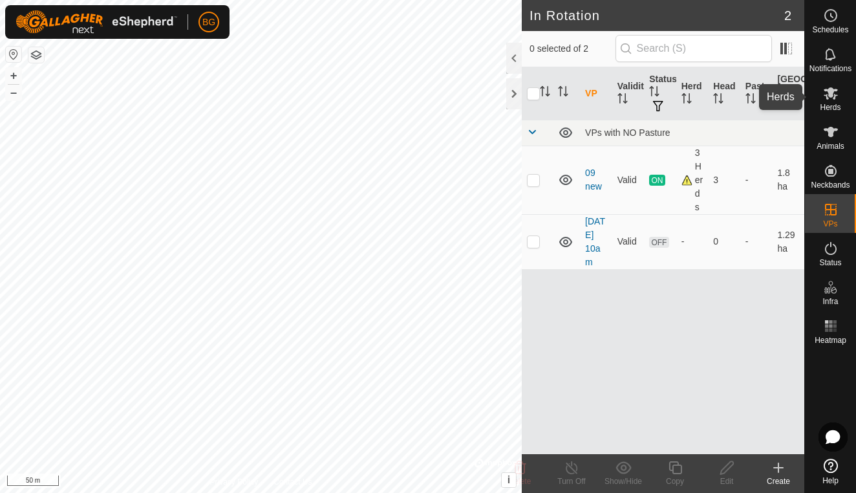
click at [830, 97] on icon at bounding box center [831, 93] width 14 height 12
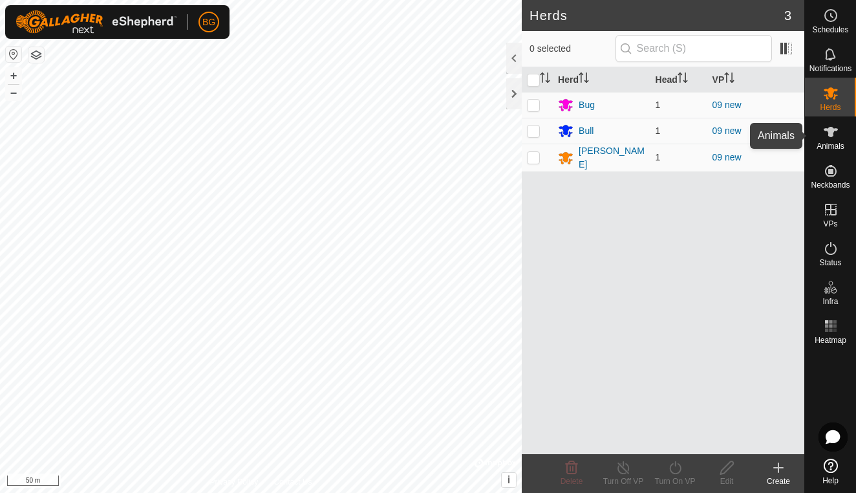
click at [827, 131] on icon at bounding box center [831, 132] width 16 height 16
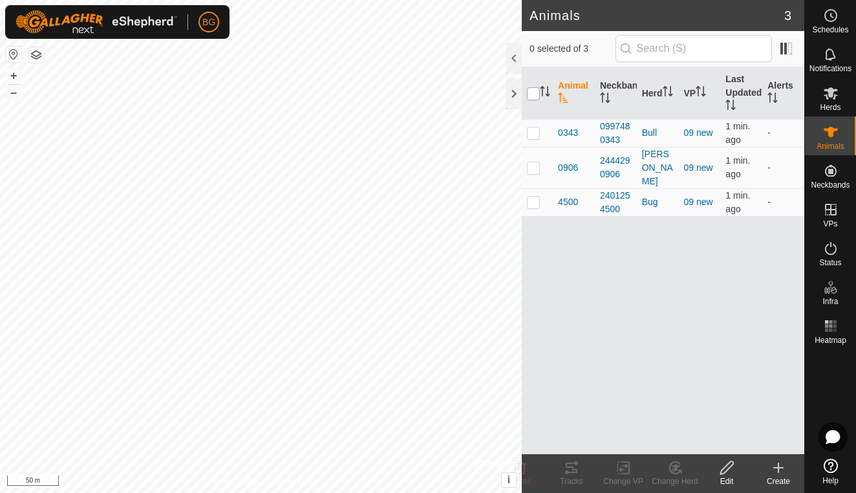
click at [536, 96] on input "checkbox" at bounding box center [533, 93] width 13 height 13
checkbox input "true"
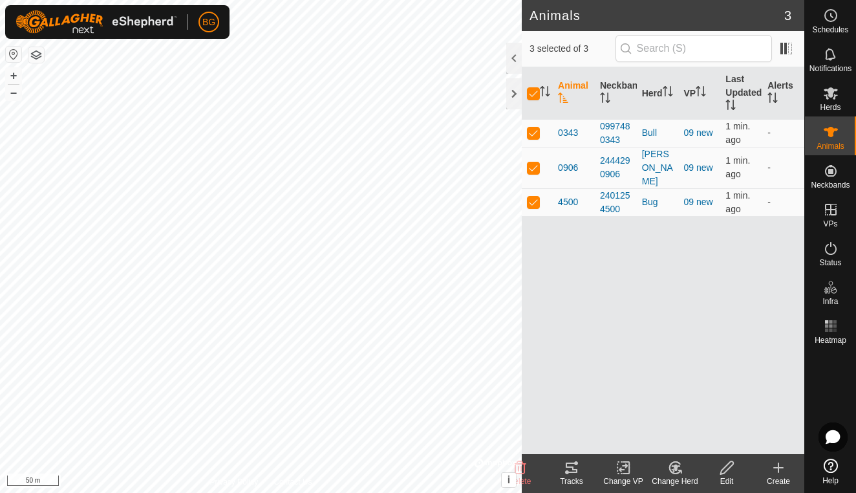
click at [571, 475] on icon at bounding box center [572, 468] width 16 height 16
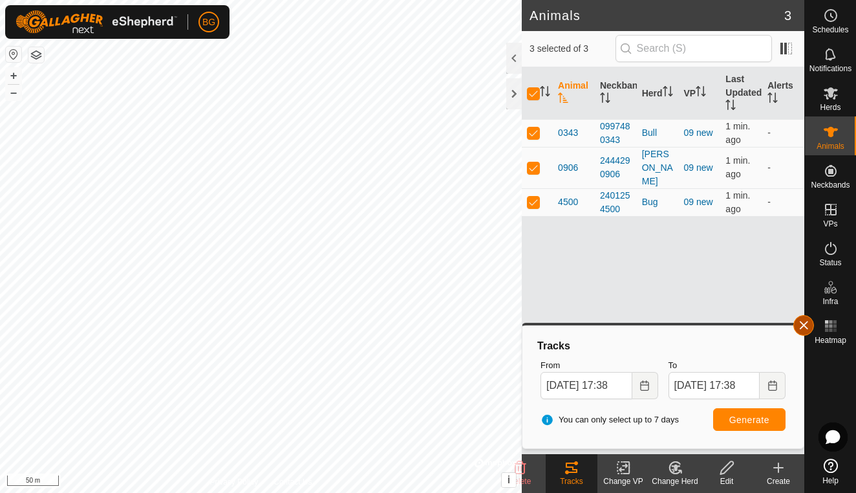
click at [806, 327] on span "button" at bounding box center [804, 325] width 10 height 10
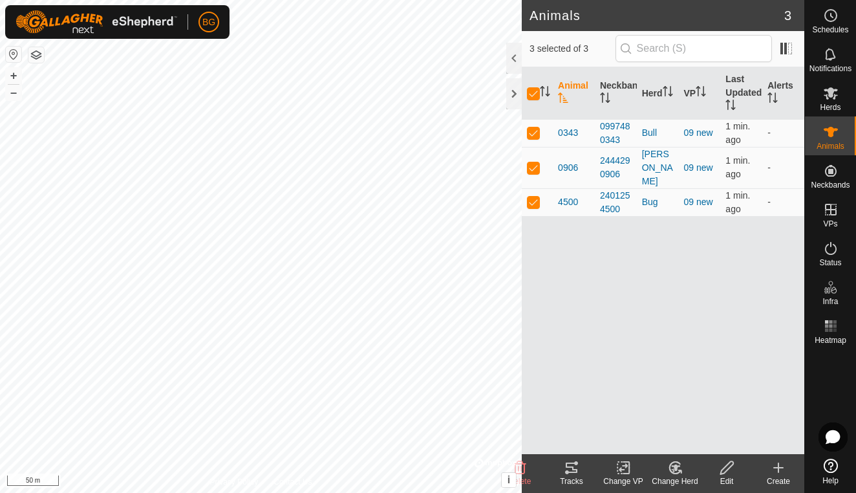
click at [570, 472] on icon at bounding box center [572, 467] width 12 height 10
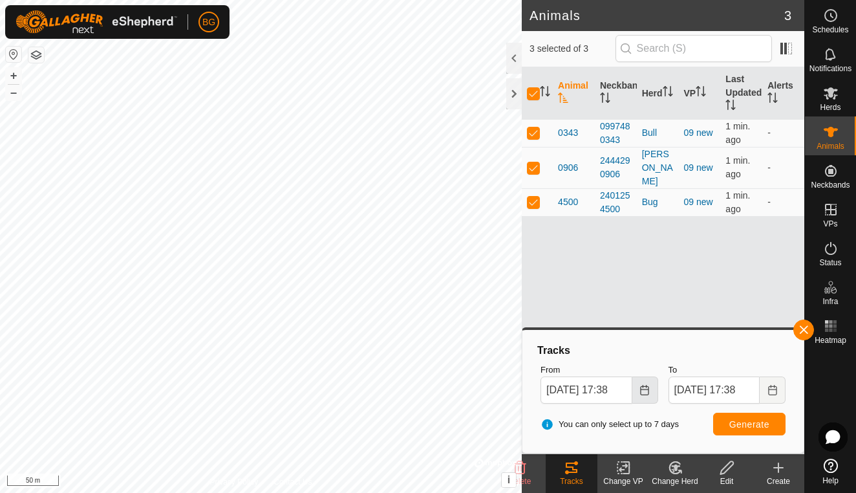
click at [646, 390] on icon "Choose Date" at bounding box center [645, 390] width 10 height 10
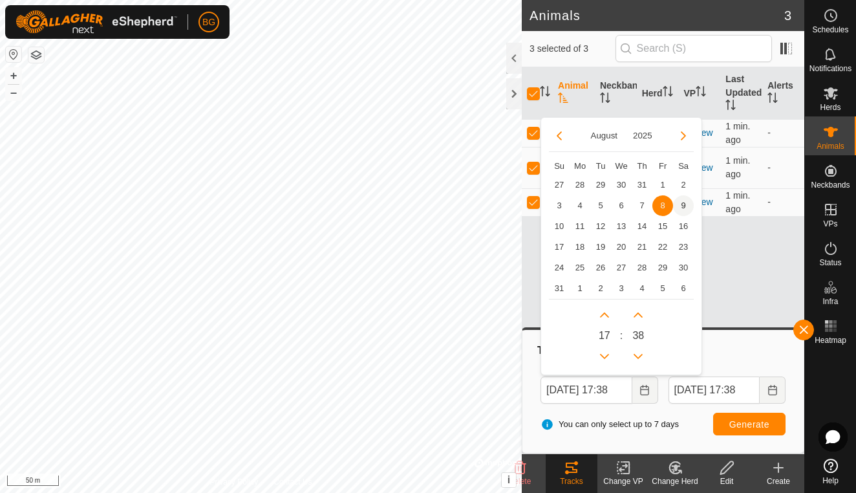
click at [683, 200] on span "9" at bounding box center [683, 205] width 21 height 21
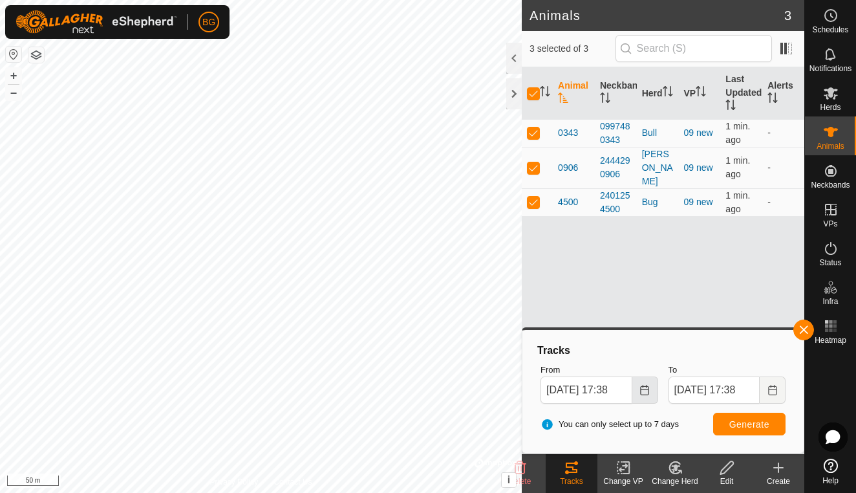
click at [647, 395] on button "Choose Date" at bounding box center [646, 389] width 26 height 27
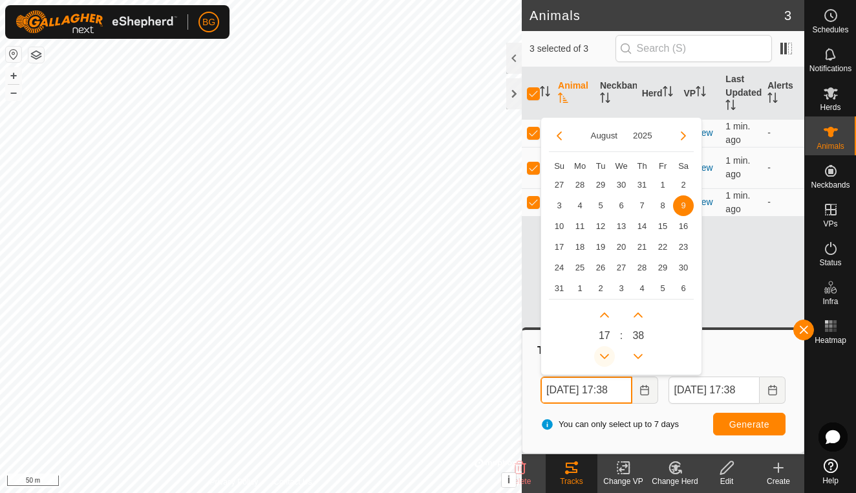
click at [607, 354] on button "Previous Hour" at bounding box center [604, 356] width 21 height 21
click at [611, 354] on button "Previous Hour" at bounding box center [604, 356] width 21 height 21
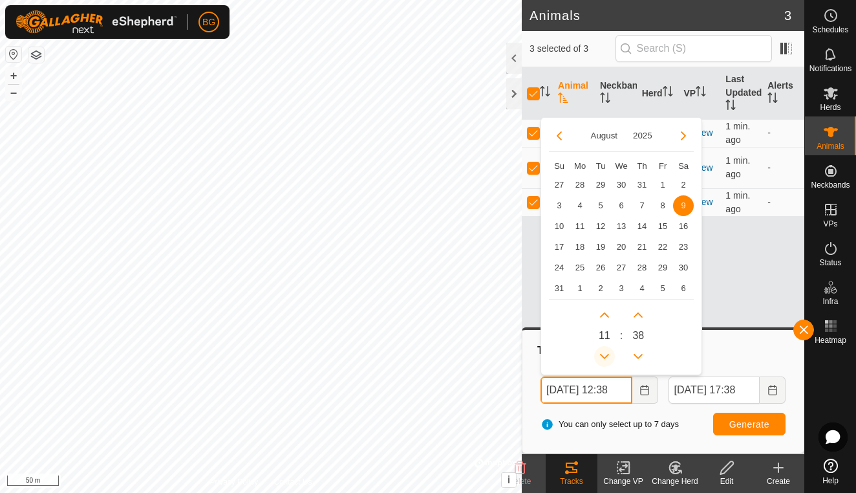
click at [611, 354] on button "Previous Hour" at bounding box center [604, 356] width 21 height 21
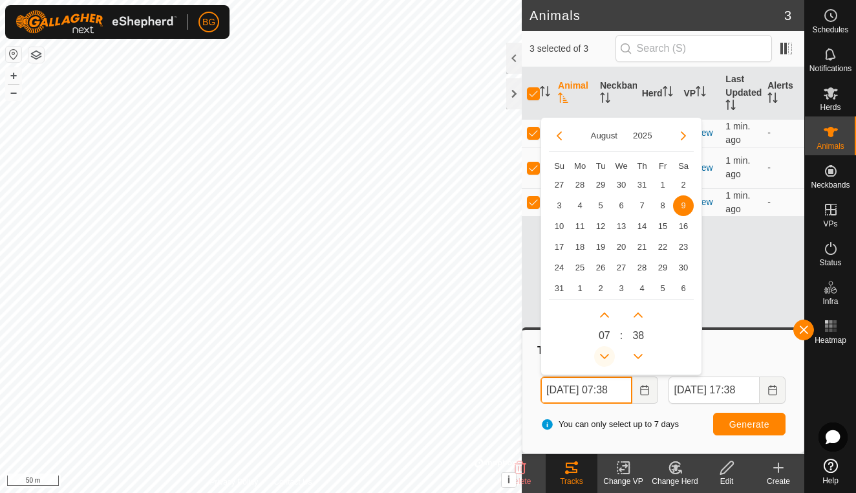
click at [611, 354] on button "Previous Hour" at bounding box center [604, 356] width 21 height 21
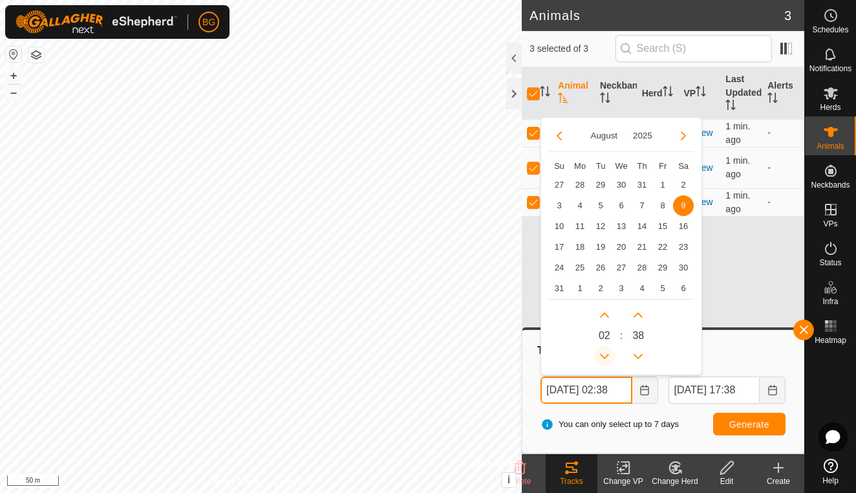
click at [611, 354] on button "Previous Hour" at bounding box center [604, 356] width 21 height 21
type input "[DATE] 01:38"
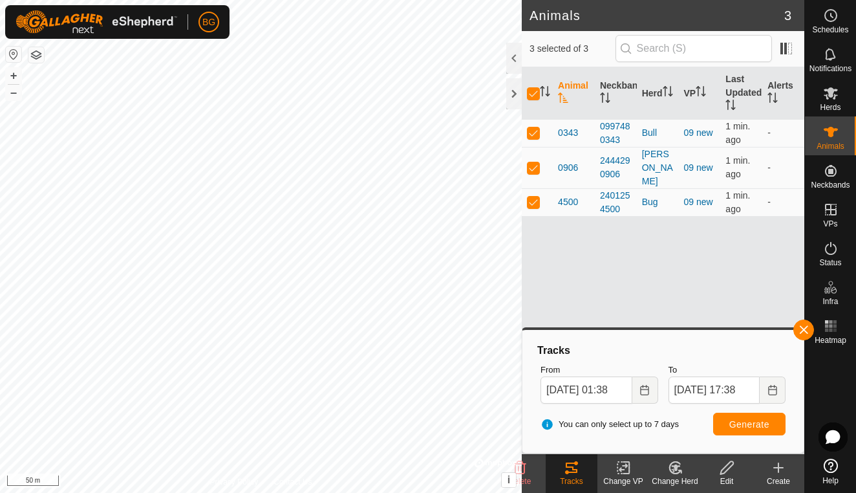
click at [756, 424] on span "Generate" at bounding box center [750, 424] width 40 height 10
click at [806, 331] on span "button" at bounding box center [804, 330] width 10 height 10
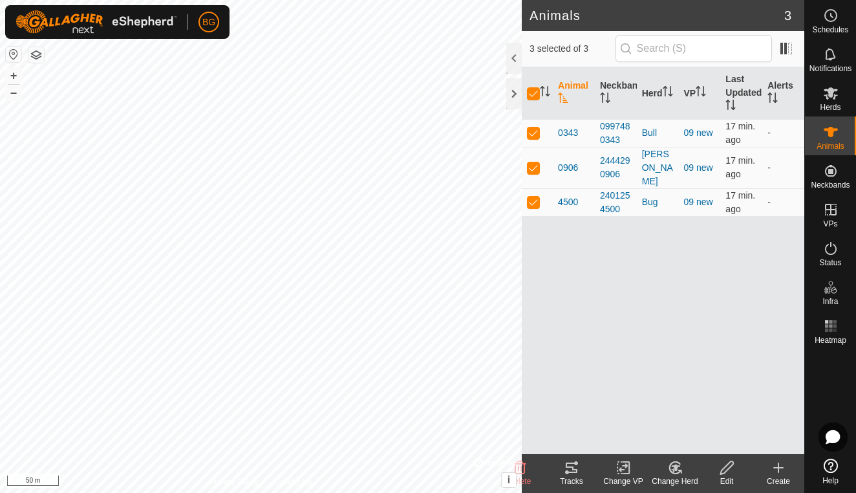
click at [572, 473] on icon at bounding box center [572, 468] width 16 height 16
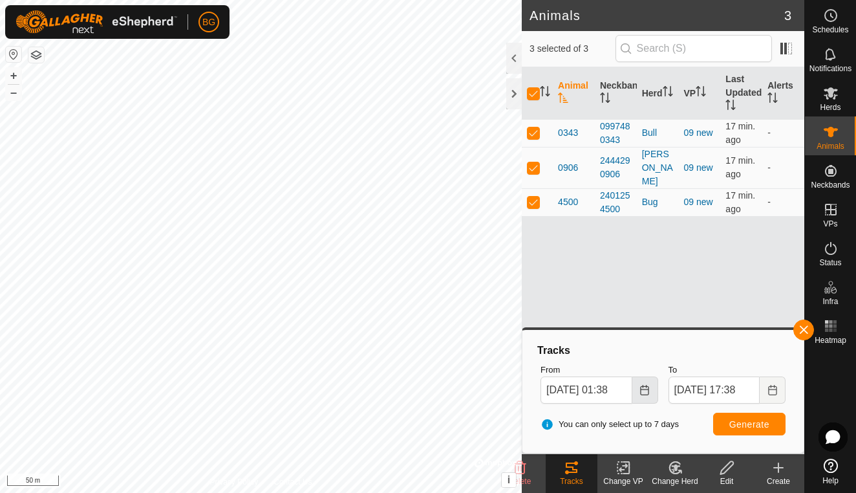
click at [648, 395] on button "Choose Date" at bounding box center [646, 389] width 26 height 27
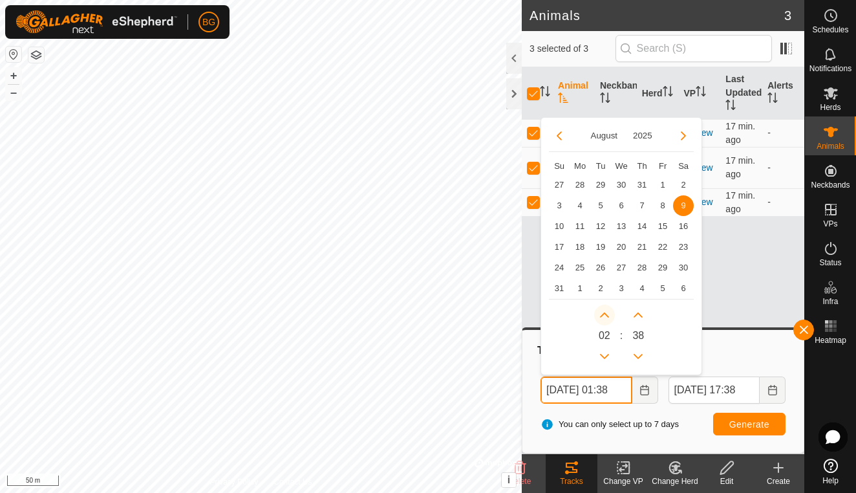
click at [610, 313] on button "Next Hour" at bounding box center [604, 315] width 21 height 21
click at [611, 314] on span "Next Hour" at bounding box center [611, 314] width 0 height 0
click at [610, 313] on button "Next Hour" at bounding box center [604, 315] width 21 height 21
click at [610, 313] on icon "Next Hour" at bounding box center [605, 315] width 10 height 10
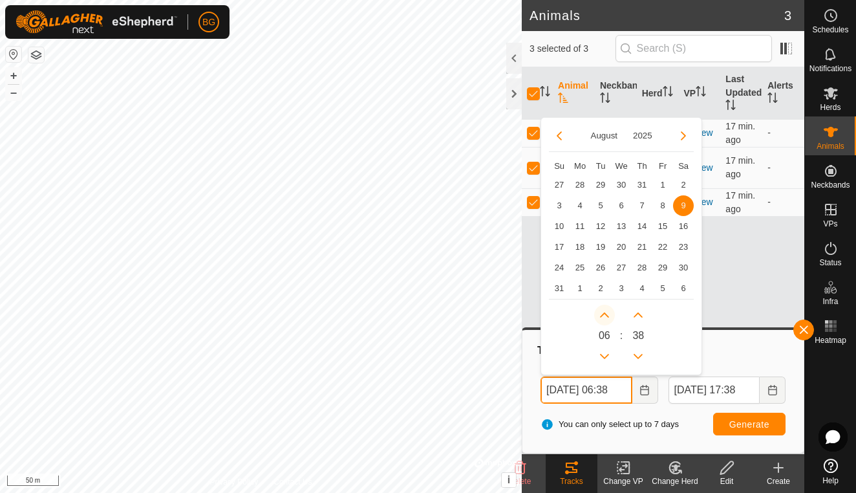
click at [610, 313] on icon "Next Hour" at bounding box center [605, 315] width 10 height 10
click at [610, 313] on button "Next Hour" at bounding box center [604, 315] width 21 height 21
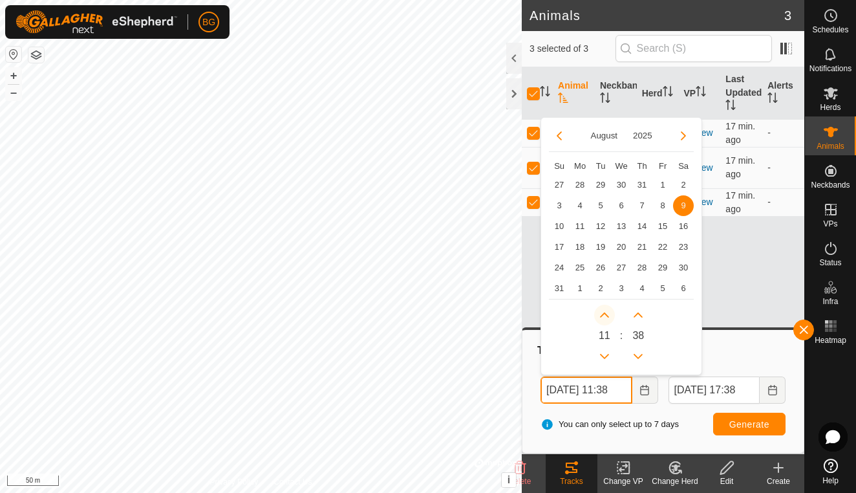
click at [610, 313] on icon "Next Hour" at bounding box center [605, 315] width 10 height 10
type input "[DATE] 12:38"
click at [753, 417] on button "Generate" at bounding box center [749, 424] width 72 height 23
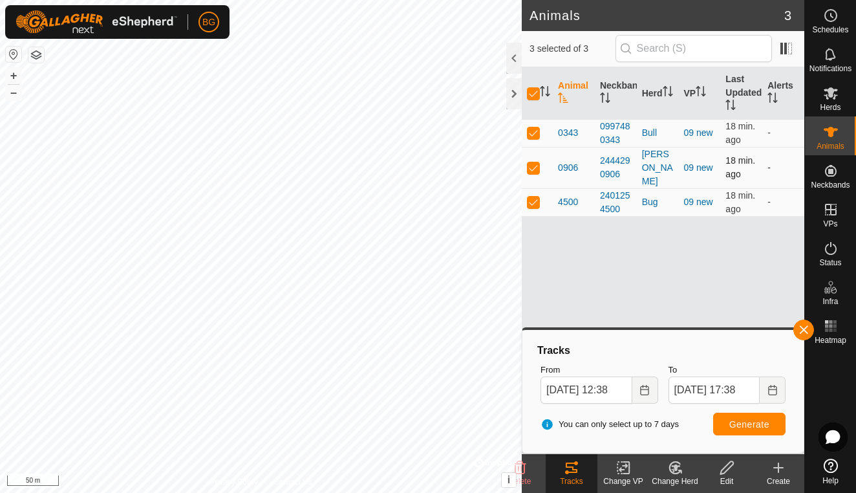
click at [532, 166] on p-checkbox at bounding box center [533, 167] width 13 height 10
checkbox input "false"
click at [538, 197] on p-checkbox at bounding box center [533, 202] width 13 height 10
checkbox input "false"
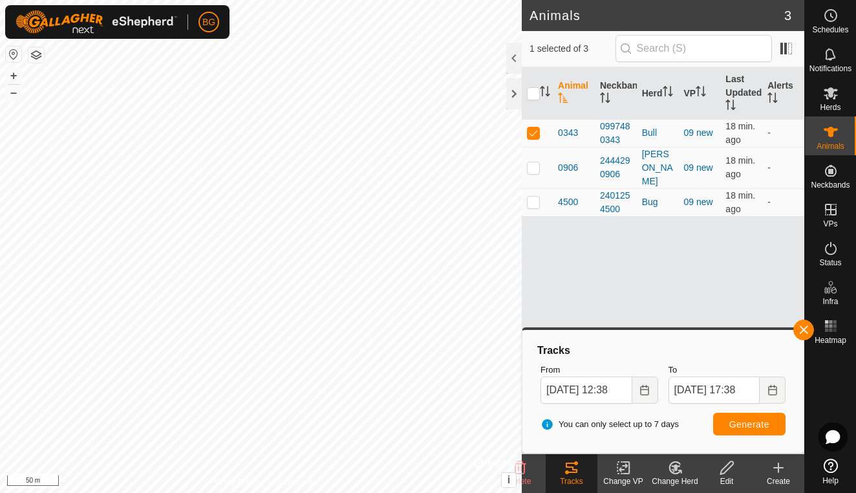
click at [731, 430] on button "Generate" at bounding box center [749, 424] width 72 height 23
click at [17, 77] on button "+" at bounding box center [14, 76] width 16 height 16
click at [14, 74] on button "+" at bounding box center [14, 76] width 16 height 16
click at [536, 162] on p-checkbox at bounding box center [533, 167] width 13 height 10
checkbox input "true"
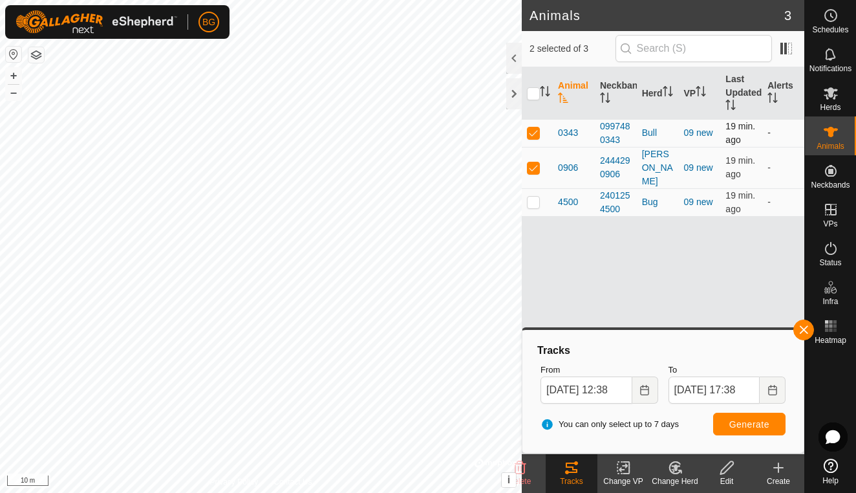
click at [536, 134] on p-checkbox at bounding box center [533, 132] width 13 height 10
checkbox input "false"
click at [733, 430] on button "Generate" at bounding box center [749, 424] width 72 height 23
click at [536, 162] on p-checkbox at bounding box center [533, 167] width 13 height 10
checkbox input "false"
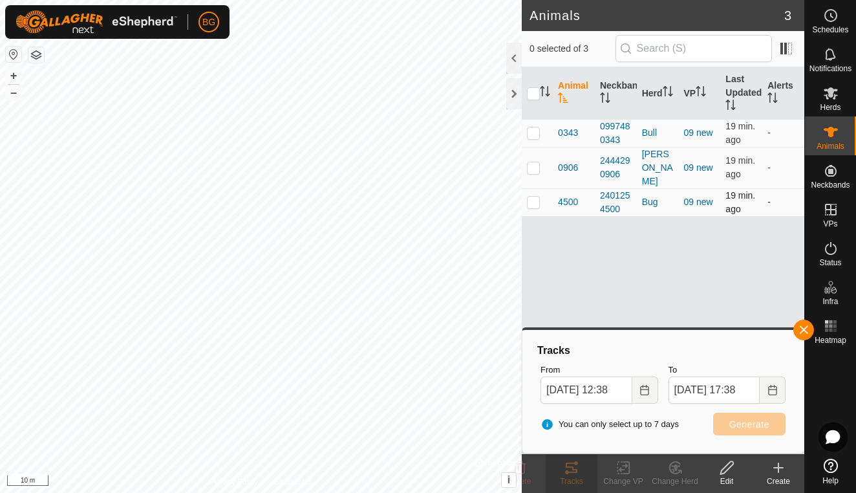
click at [535, 197] on p-checkbox at bounding box center [533, 202] width 13 height 10
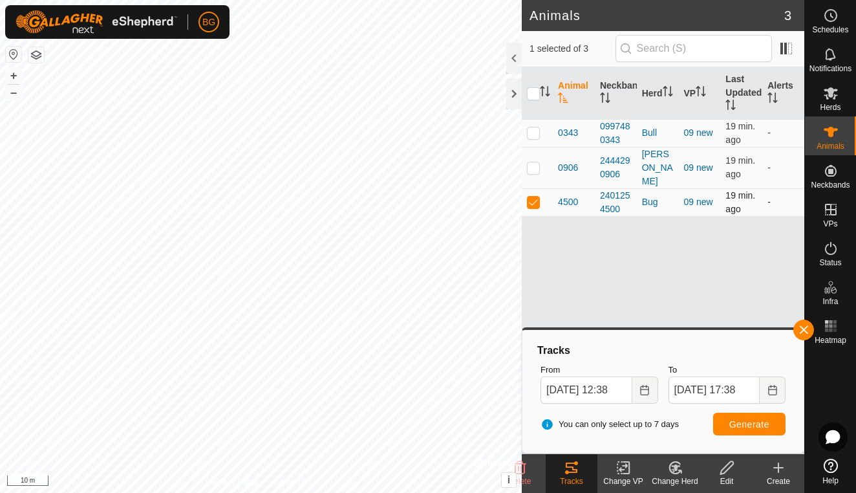
checkbox input "true"
click at [729, 427] on button "Generate" at bounding box center [749, 424] width 72 height 23
click at [646, 397] on button "Choose Date" at bounding box center [646, 389] width 26 height 27
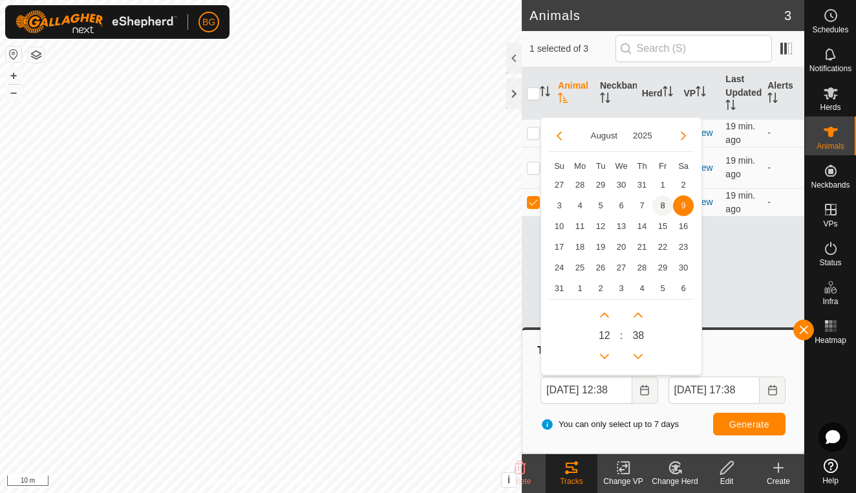
click at [658, 207] on span "8" at bounding box center [663, 205] width 21 height 21
type input "[DATE] 12:38"
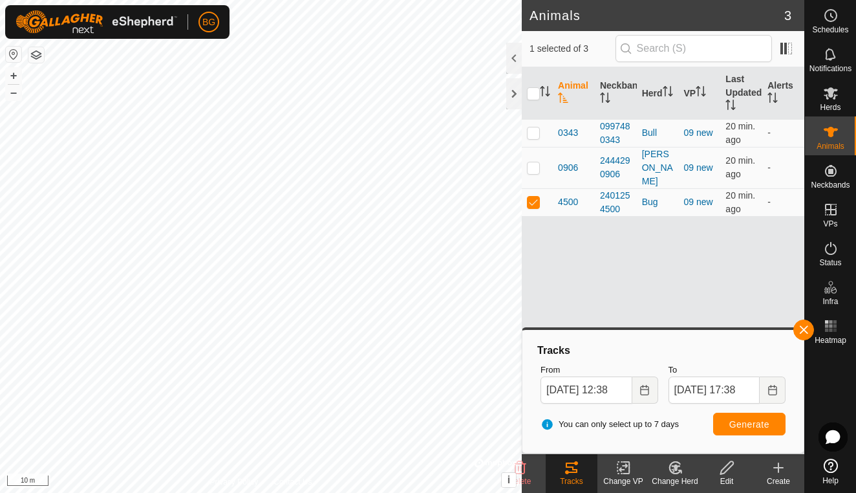
click at [739, 422] on span "Generate" at bounding box center [750, 424] width 40 height 10
click at [13, 95] on button "–" at bounding box center [14, 93] width 16 height 16
click at [534, 162] on p-checkbox at bounding box center [533, 167] width 13 height 10
checkbox input "true"
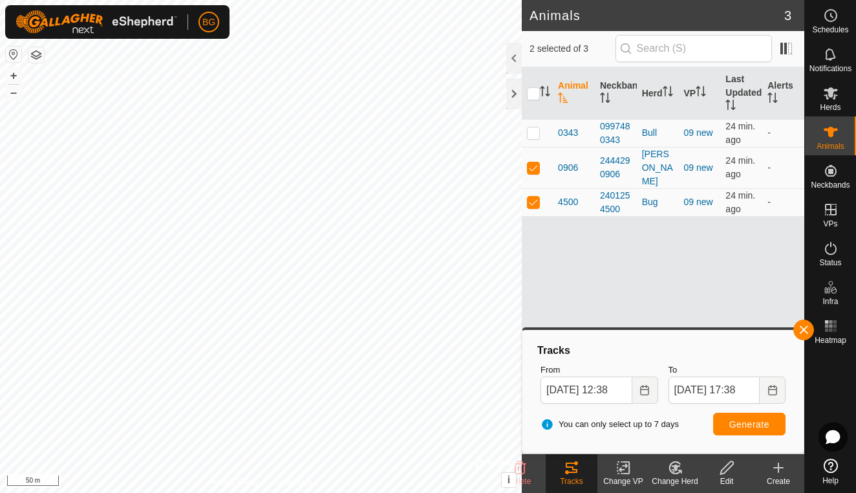
click at [756, 423] on span "Generate" at bounding box center [750, 424] width 40 height 10
click at [532, 197] on p-checkbox at bounding box center [533, 202] width 13 height 10
checkbox input "false"
click at [726, 423] on button "Generate" at bounding box center [749, 424] width 72 height 23
click at [532, 132] on p-checkbox at bounding box center [533, 132] width 13 height 10
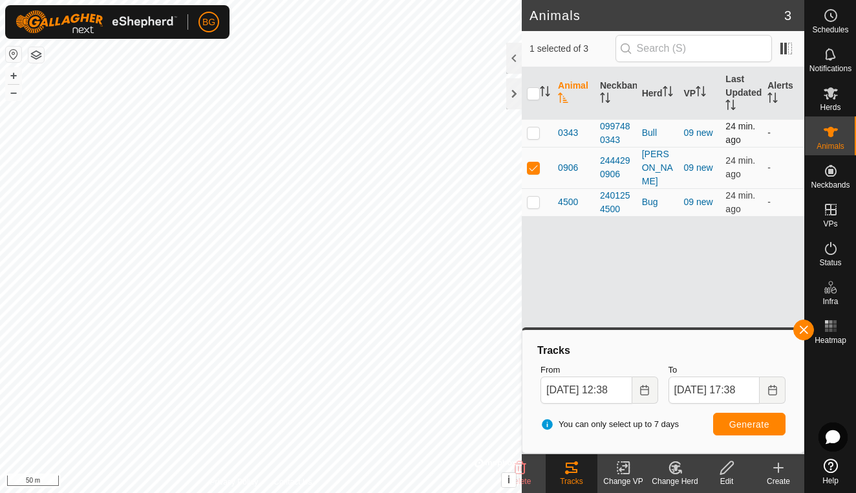
checkbox input "true"
click at [537, 162] on p-checkbox at bounding box center [533, 167] width 13 height 10
checkbox input "false"
click at [735, 430] on button "Generate" at bounding box center [749, 424] width 72 height 23
click at [642, 398] on button "Choose Date" at bounding box center [646, 389] width 26 height 27
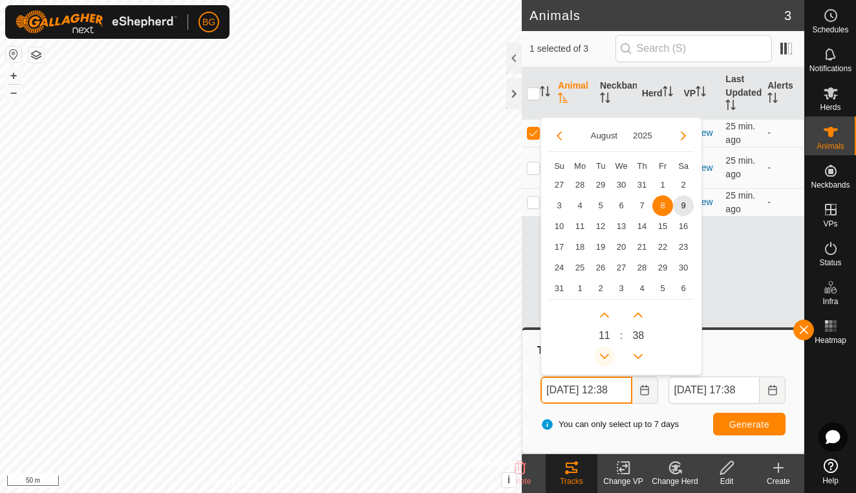
click at [605, 354] on button "Previous Hour" at bounding box center [604, 356] width 21 height 21
click at [605, 354] on icon "Previous Hour" at bounding box center [605, 356] width 10 height 10
click at [605, 356] on span "Previous Hour" at bounding box center [605, 356] width 0 height 0
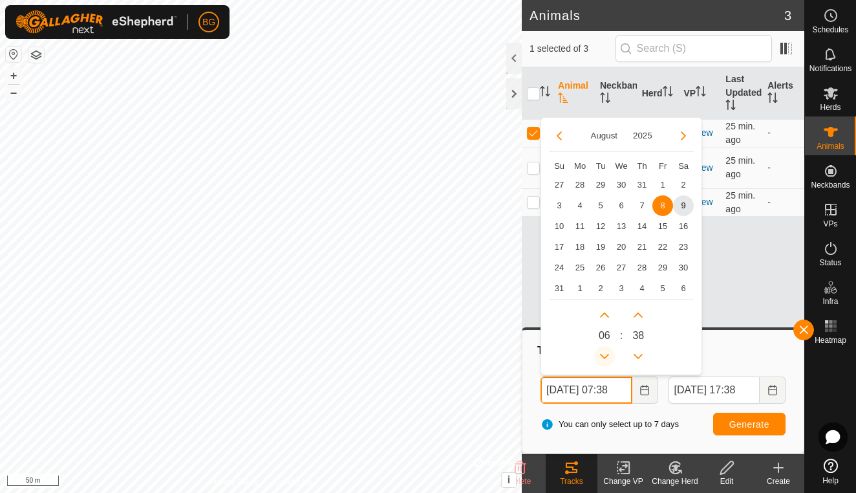
click at [605, 354] on button "Previous Hour" at bounding box center [604, 356] width 21 height 21
click at [605, 354] on icon "Previous Hour" at bounding box center [605, 356] width 10 height 10
click at [605, 354] on button "Previous Hour" at bounding box center [604, 356] width 21 height 21
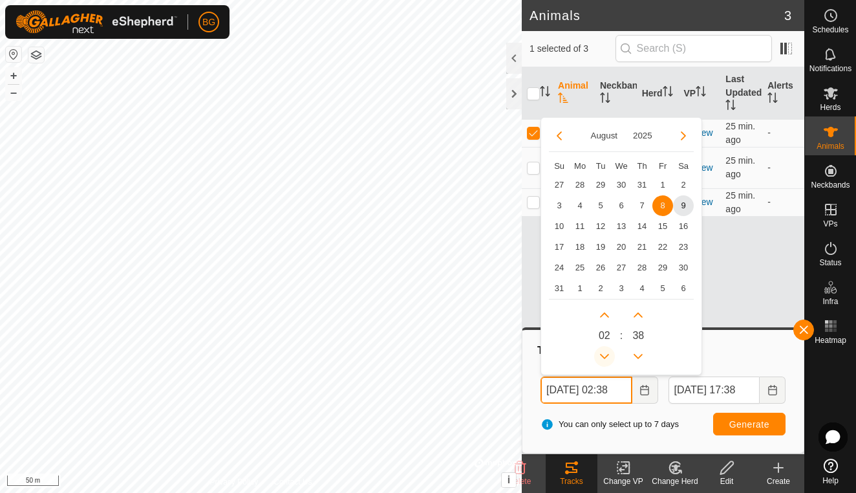
click at [605, 354] on button "Previous Hour" at bounding box center [604, 356] width 21 height 21
type input "[DATE] 00:38"
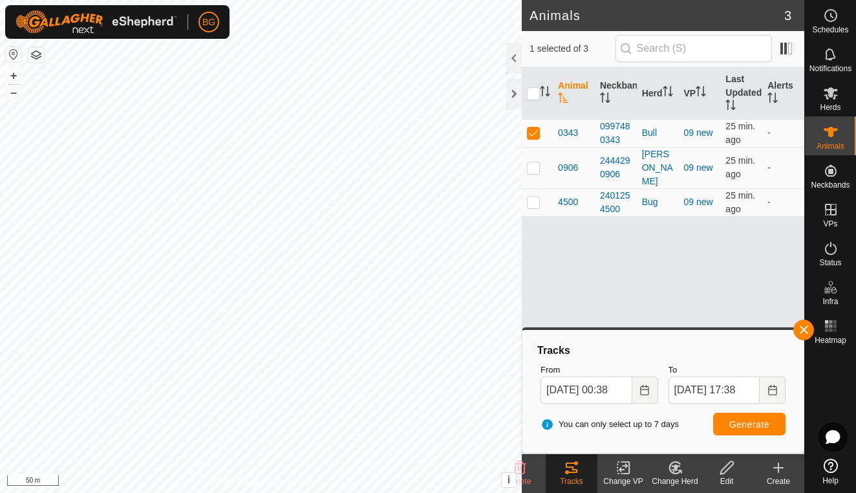
click at [735, 426] on span "Generate" at bounding box center [750, 424] width 40 height 10
click at [539, 162] on p-checkbox at bounding box center [533, 167] width 13 height 10
checkbox input "true"
click at [536, 197] on p-checkbox at bounding box center [533, 202] width 13 height 10
checkbox input "true"
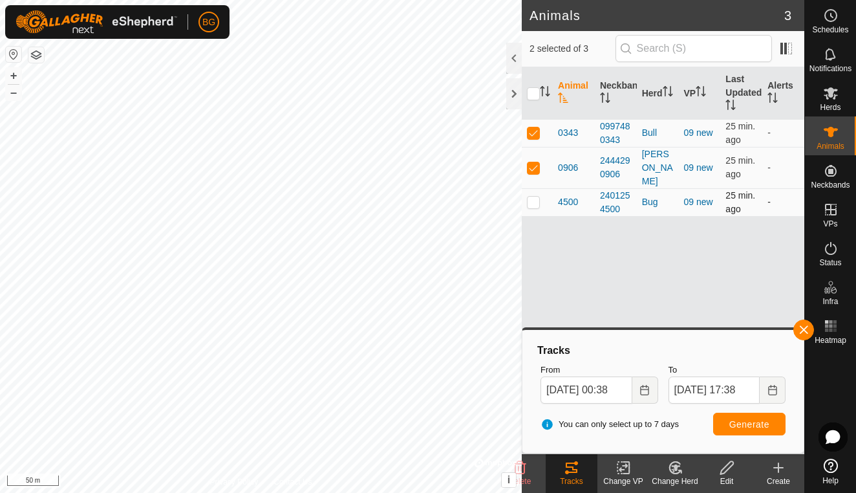
checkbox input "true"
click at [739, 424] on span "Generate" at bounding box center [750, 424] width 40 height 10
click at [535, 131] on p-checkbox at bounding box center [533, 132] width 13 height 10
checkbox input "false"
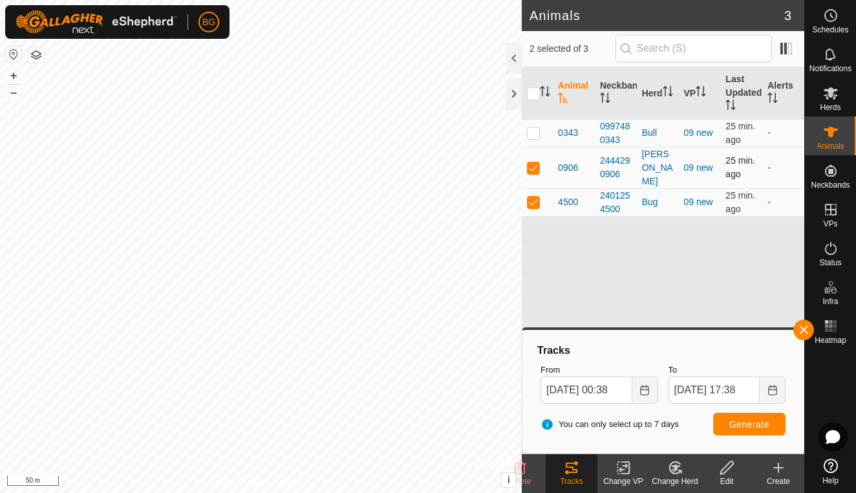
click at [534, 163] on p-checkbox at bounding box center [533, 167] width 13 height 10
click at [747, 420] on span "Generate" at bounding box center [750, 424] width 40 height 10
click at [532, 162] on p-checkbox at bounding box center [533, 167] width 13 height 10
checkbox input "true"
click at [537, 197] on p-checkbox at bounding box center [533, 202] width 13 height 10
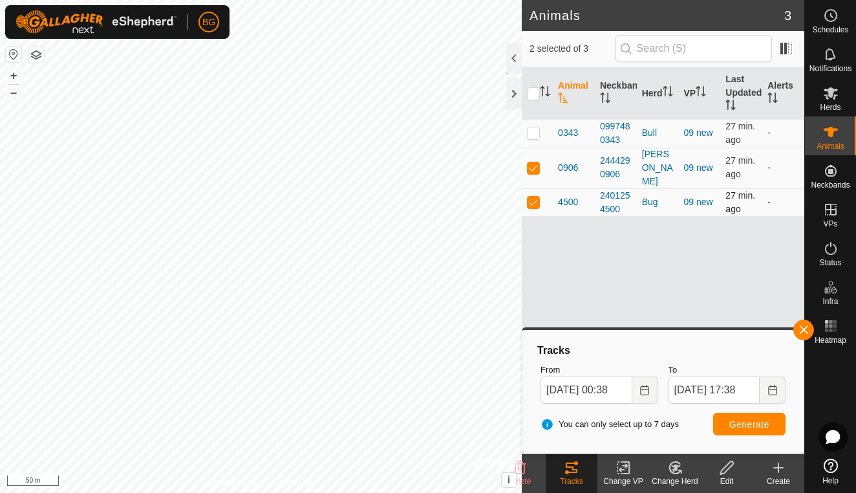
checkbox input "false"
click at [732, 426] on span "Generate" at bounding box center [750, 424] width 40 height 10
click at [537, 162] on p-checkbox at bounding box center [533, 167] width 13 height 10
checkbox input "false"
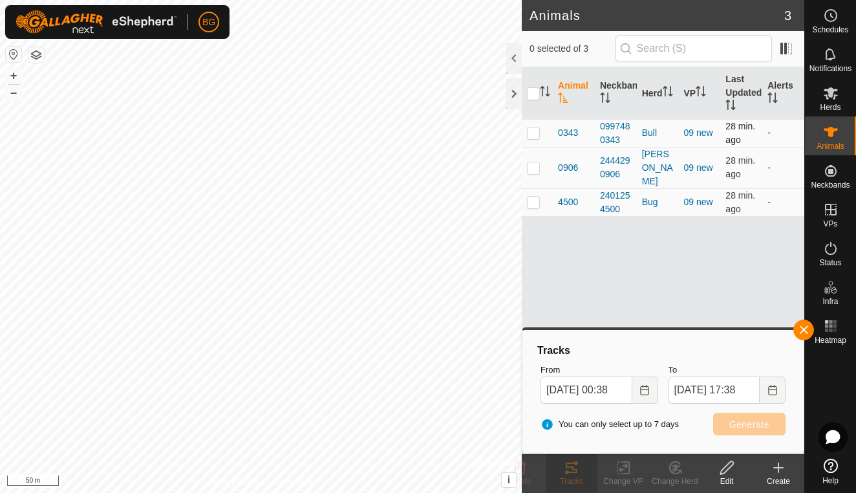
click at [534, 136] on p-checkbox at bounding box center [533, 132] width 13 height 10
checkbox input "true"
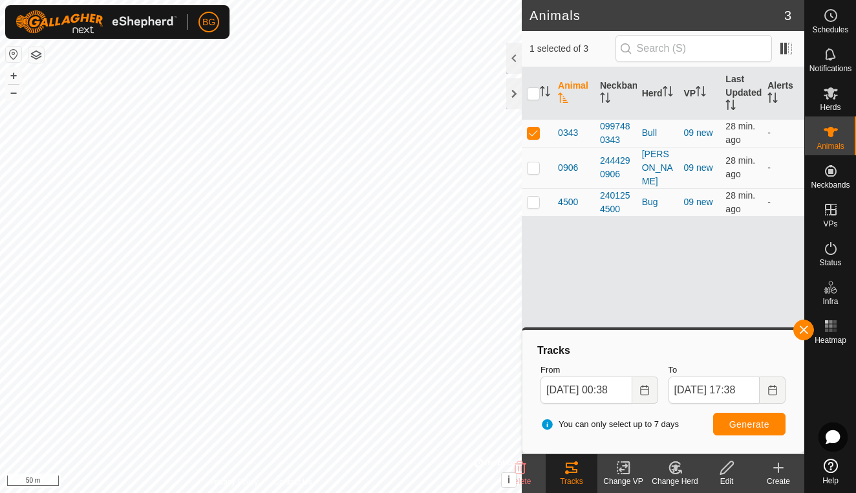
click at [735, 426] on span "Generate" at bounding box center [750, 424] width 40 height 10
click at [535, 164] on p-checkbox at bounding box center [533, 167] width 13 height 10
checkbox input "true"
click at [534, 135] on p-checkbox at bounding box center [533, 132] width 13 height 10
checkbox input "false"
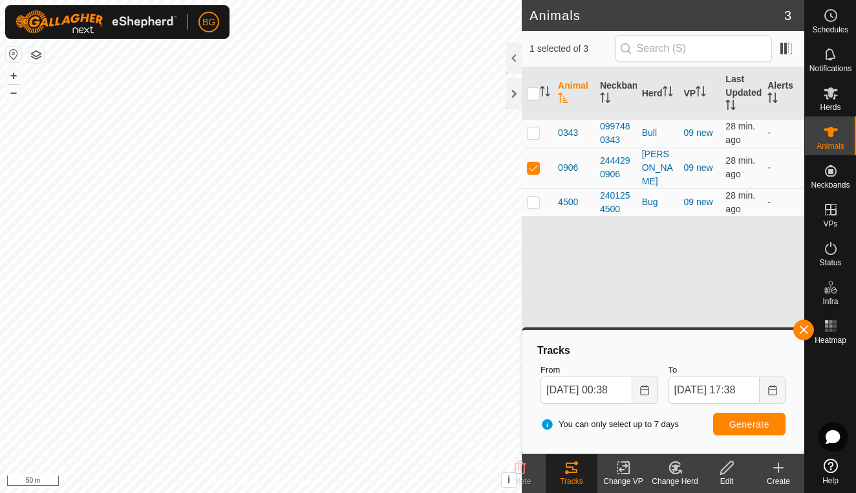
click at [732, 429] on button "Generate" at bounding box center [749, 424] width 72 height 23
click at [534, 197] on p-checkbox at bounding box center [533, 202] width 13 height 10
checkbox input "true"
click at [538, 164] on p-checkbox at bounding box center [533, 167] width 13 height 10
checkbox input "false"
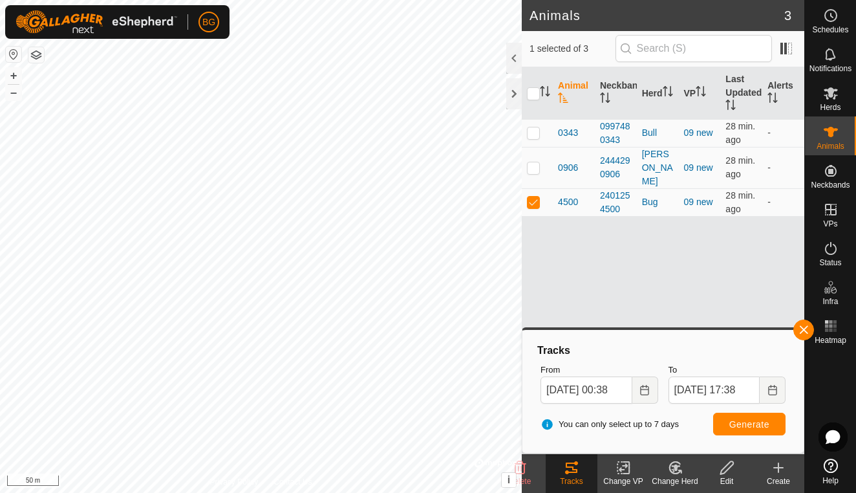
click at [739, 422] on span "Generate" at bounding box center [750, 424] width 40 height 10
click at [539, 197] on p-checkbox at bounding box center [533, 202] width 13 height 10
checkbox input "false"
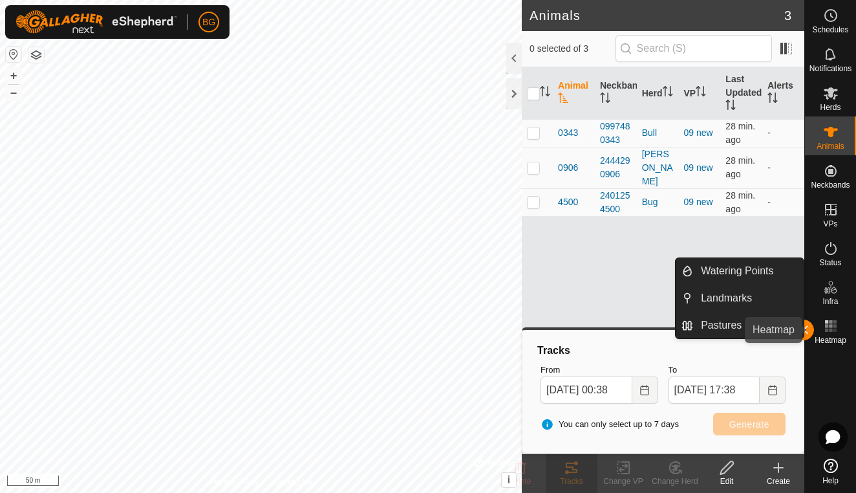
click at [830, 325] on rect at bounding box center [830, 325] width 3 height 3
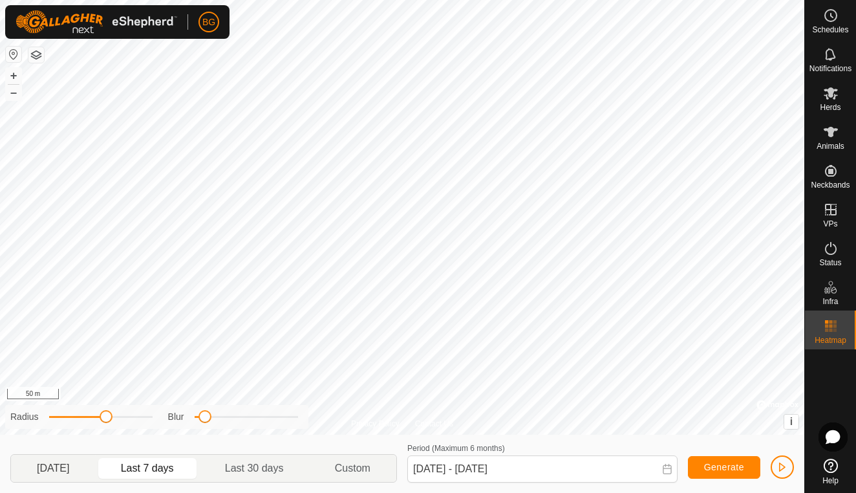
click at [69, 473] on p-togglebutton "[DATE]" at bounding box center [53, 468] width 85 height 27
click at [11, 79] on button "+" at bounding box center [14, 76] width 16 height 16
click at [245, 397] on div "Privacy Policy Contact Us + – ⇧ i © Mapbox , © OpenStreetMap , Improve this map…" at bounding box center [402, 246] width 805 height 493
drag, startPoint x: 205, startPoint y: 420, endPoint x: -34, endPoint y: 460, distance: 242.0
click at [0, 460] on html "BG Schedules Notifications Herds Animals Neckbands VPs Status Infra Heatmap Hel…" at bounding box center [428, 246] width 856 height 493
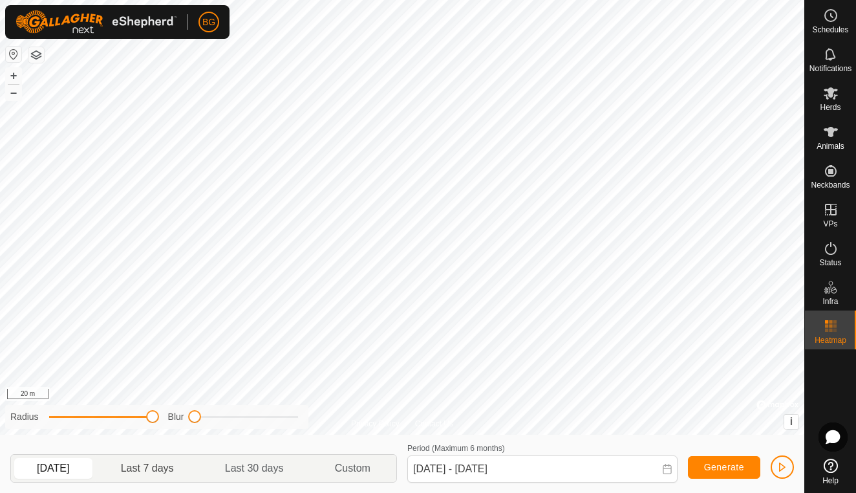
click at [164, 472] on p-togglebutton "Last 7 days" at bounding box center [148, 468] width 104 height 27
type input "[DATE] - [DATE]"
click at [620, 492] on html "BG Schedules Notifications Herds Animals Neckbands VPs Status Infra Heatmap Hel…" at bounding box center [428, 246] width 856 height 493
click at [16, 96] on button "–" at bounding box center [14, 93] width 16 height 16
click at [13, 96] on button "–" at bounding box center [14, 93] width 16 height 16
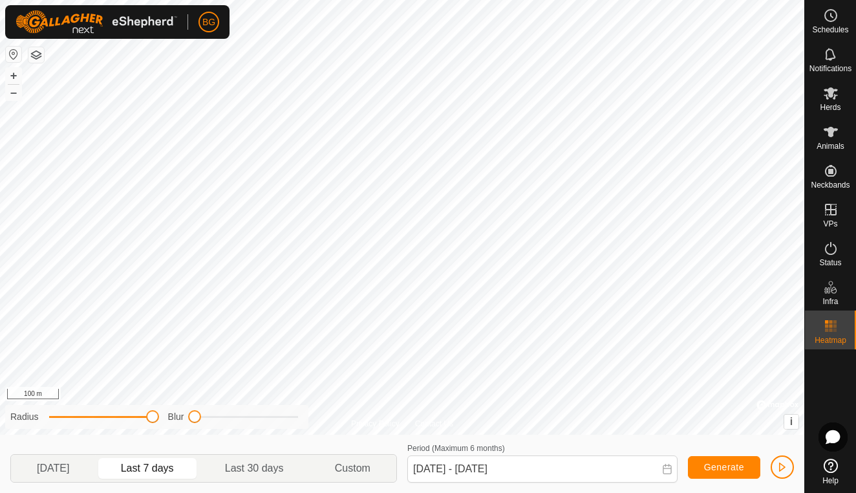
click at [151, 430] on div "Privacy Policy Contact Us 0343 0997480343 Bull 09 new + – ⇧ i © Mapbox , © Open…" at bounding box center [402, 246] width 805 height 493
click at [65, 429] on div "Privacy Policy Contact Us 0343 0997480343 Bull 09 new + – ⇧ i © Mapbox , © Open…" at bounding box center [402, 246] width 805 height 493
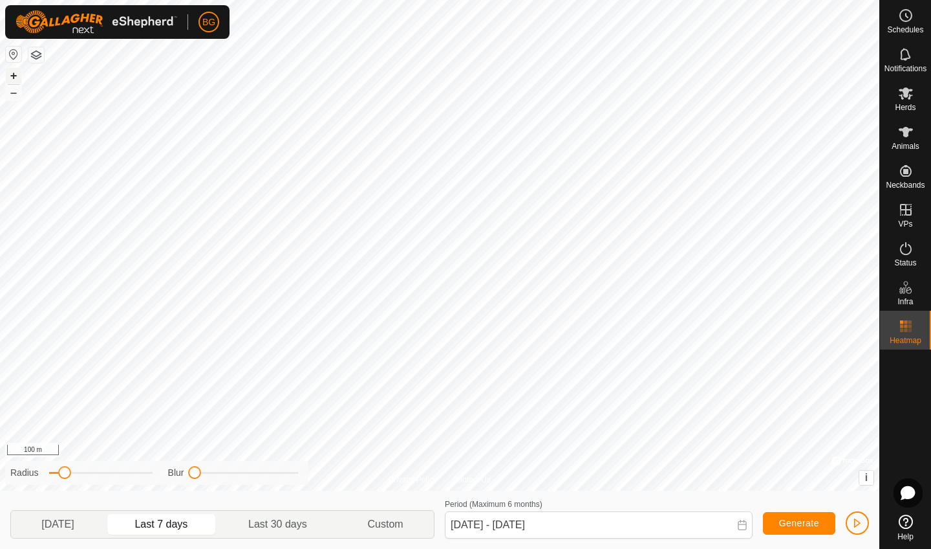
click at [14, 78] on button "+" at bounding box center [14, 76] width 16 height 16
drag, startPoint x: 63, startPoint y: 472, endPoint x: 88, endPoint y: 462, distance: 26.2
click at [88, 462] on div "Radius Blur" at bounding box center [156, 473] width 303 height 24
click at [14, 77] on button "+" at bounding box center [14, 76] width 16 height 16
click at [17, 78] on button "+" at bounding box center [14, 76] width 16 height 16
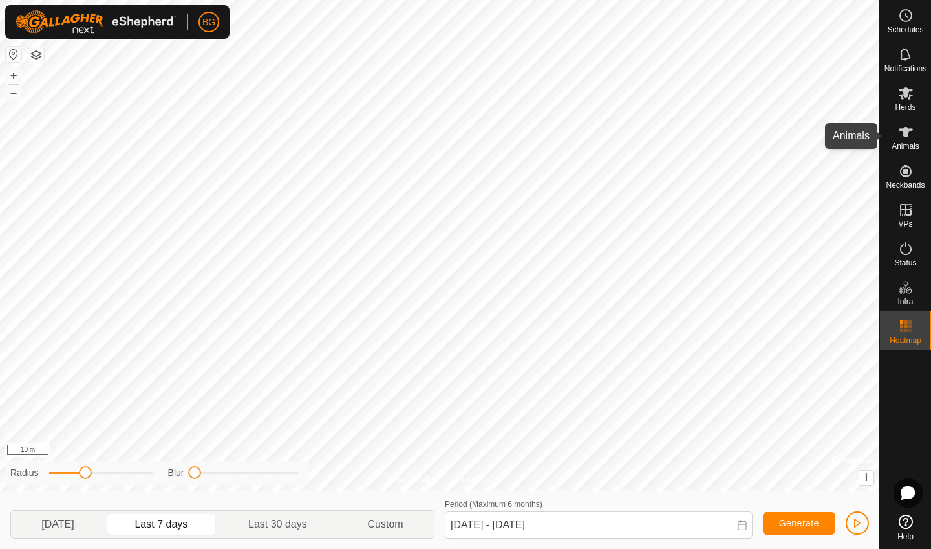
click at [856, 133] on icon at bounding box center [906, 132] width 14 height 10
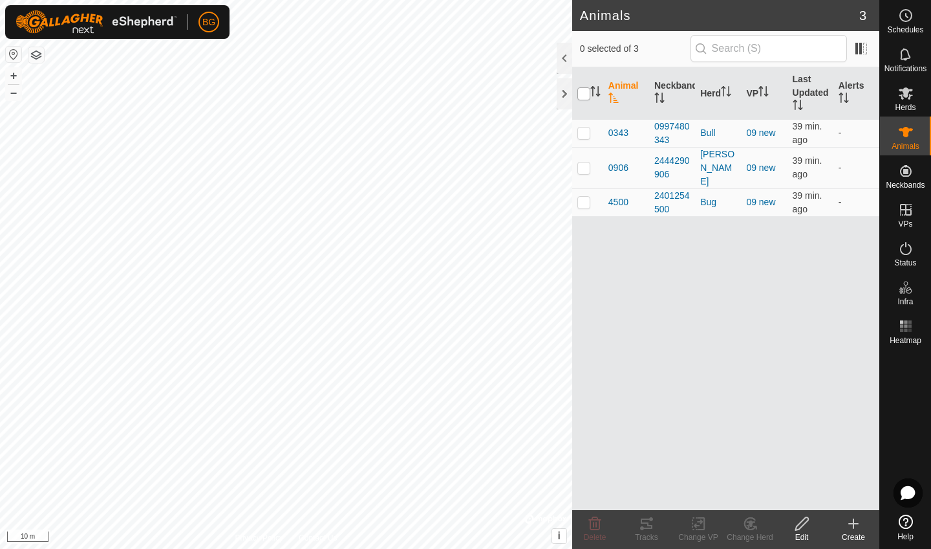
click at [583, 94] on input "checkbox" at bounding box center [584, 93] width 13 height 13
checkbox input "true"
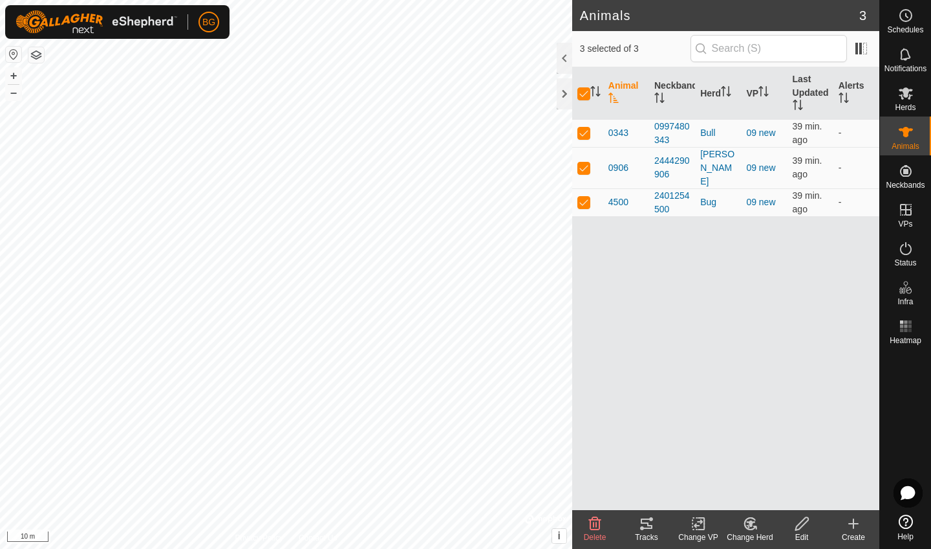
click at [643, 492] on icon at bounding box center [647, 524] width 16 height 16
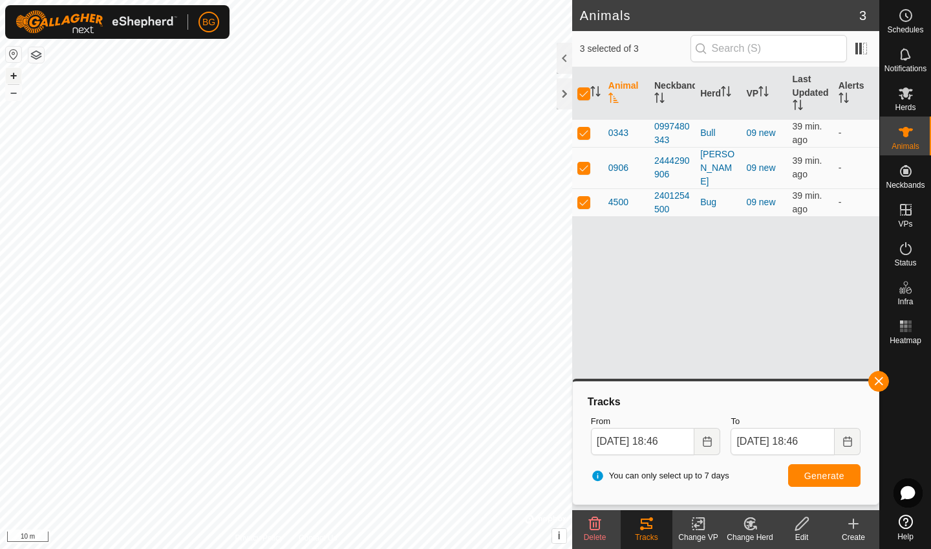
click at [14, 79] on button "+" at bounding box center [14, 76] width 16 height 16
click at [15, 95] on button "–" at bounding box center [14, 93] width 16 height 16
click at [12, 97] on button "–" at bounding box center [14, 93] width 16 height 16
click at [18, 80] on button "+" at bounding box center [14, 76] width 16 height 16
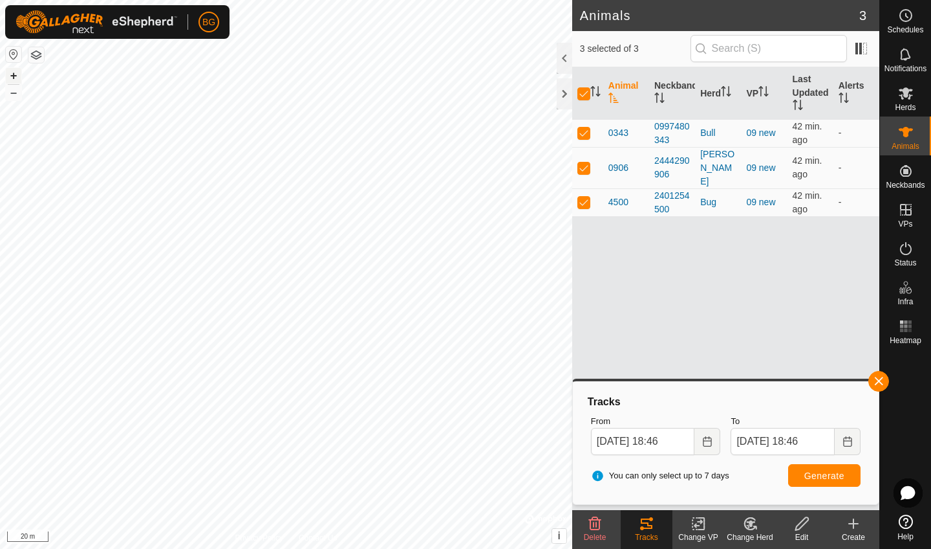
click at [16, 78] on button "+" at bounding box center [14, 76] width 16 height 16
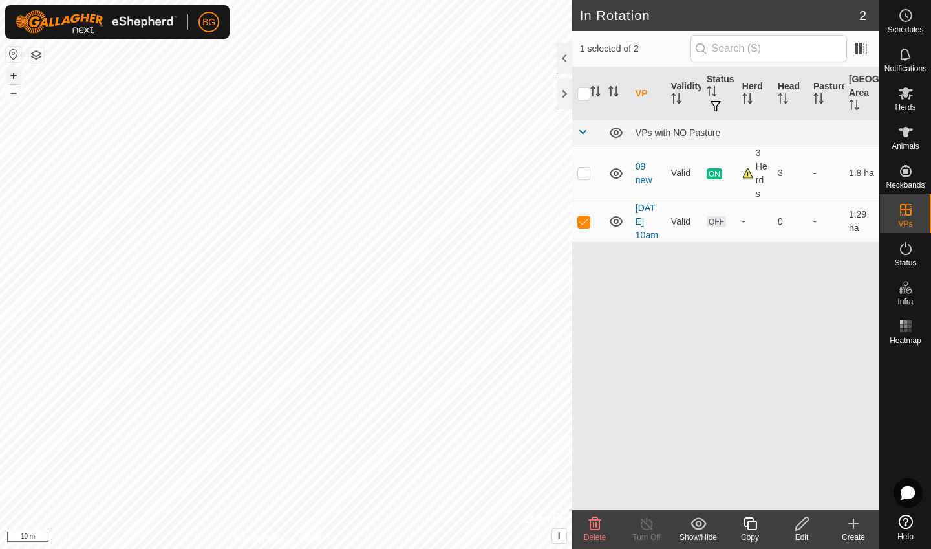
checkbox input "false"
click at [595, 492] on icon at bounding box center [595, 523] width 12 height 13
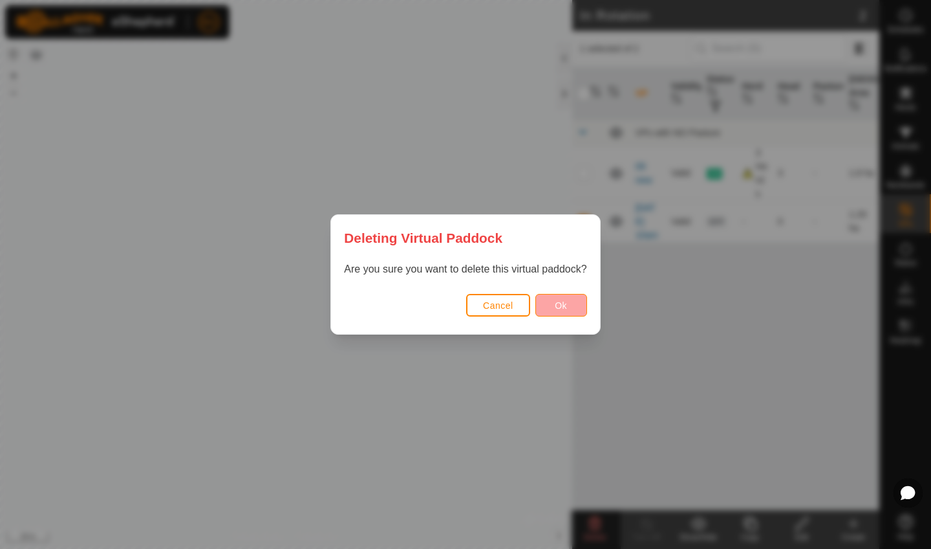
click at [558, 305] on span "Ok" at bounding box center [561, 305] width 12 height 10
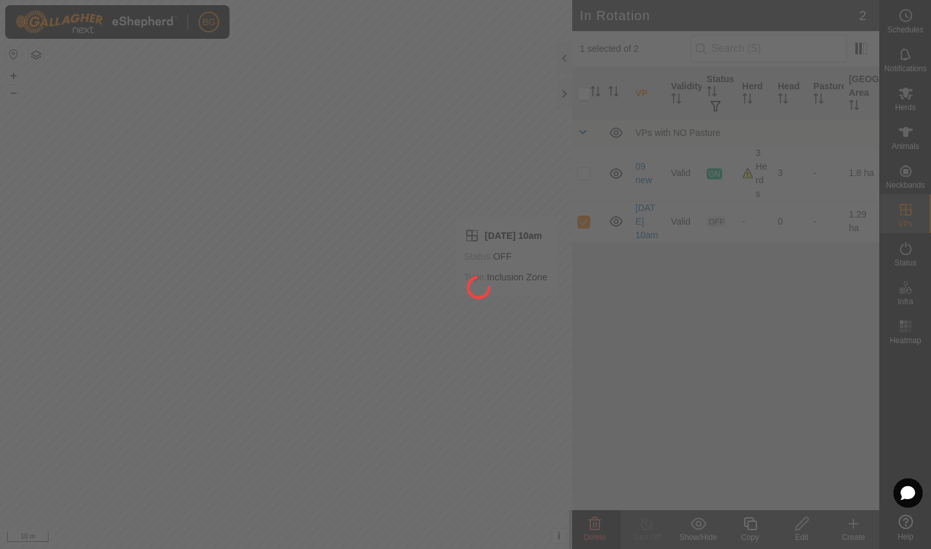
checkbox input "false"
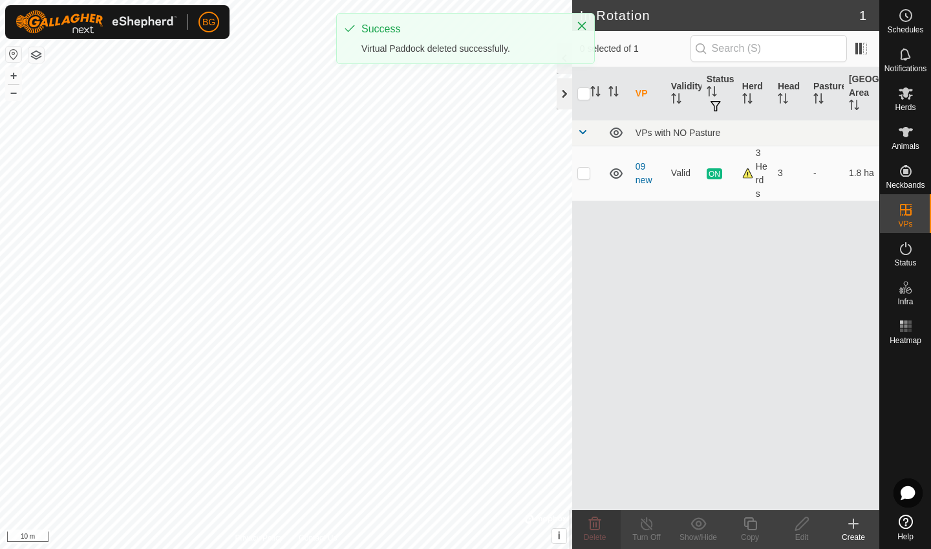
click at [563, 100] on div at bounding box center [565, 93] width 16 height 31
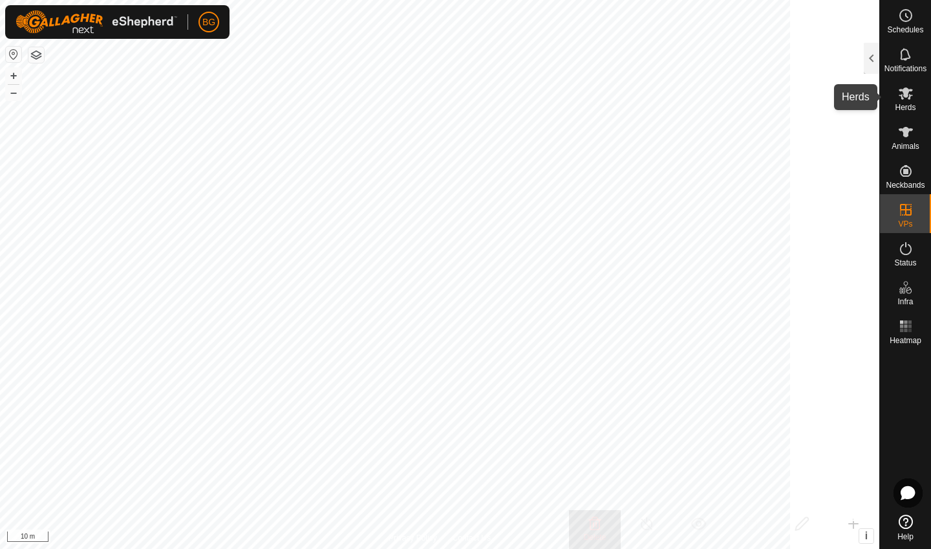
click at [856, 92] on icon at bounding box center [906, 93] width 16 height 16
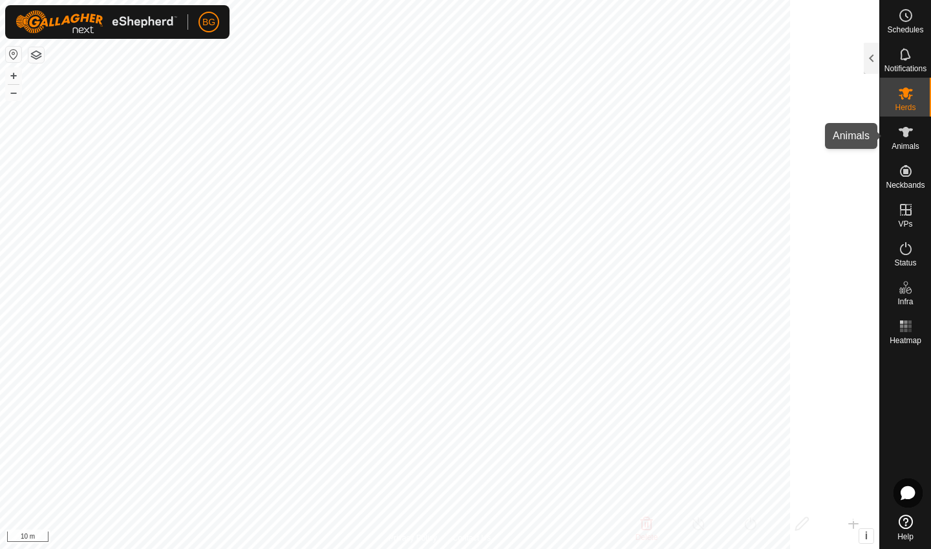
click at [856, 135] on icon at bounding box center [906, 132] width 16 height 16
click at [856, 129] on icon at bounding box center [906, 132] width 14 height 10
click at [856, 57] on div at bounding box center [872, 58] width 16 height 31
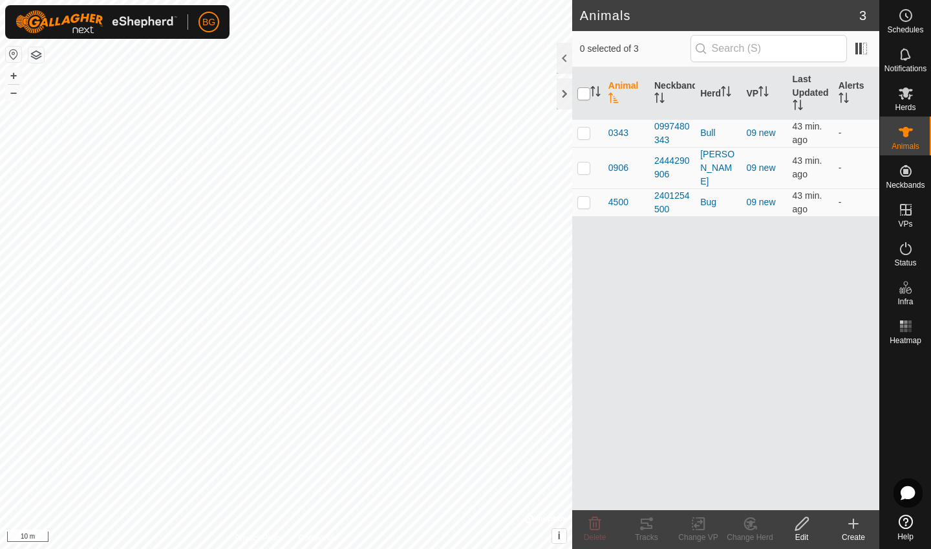
click at [587, 96] on input "checkbox" at bounding box center [584, 93] width 13 height 13
checkbox input "true"
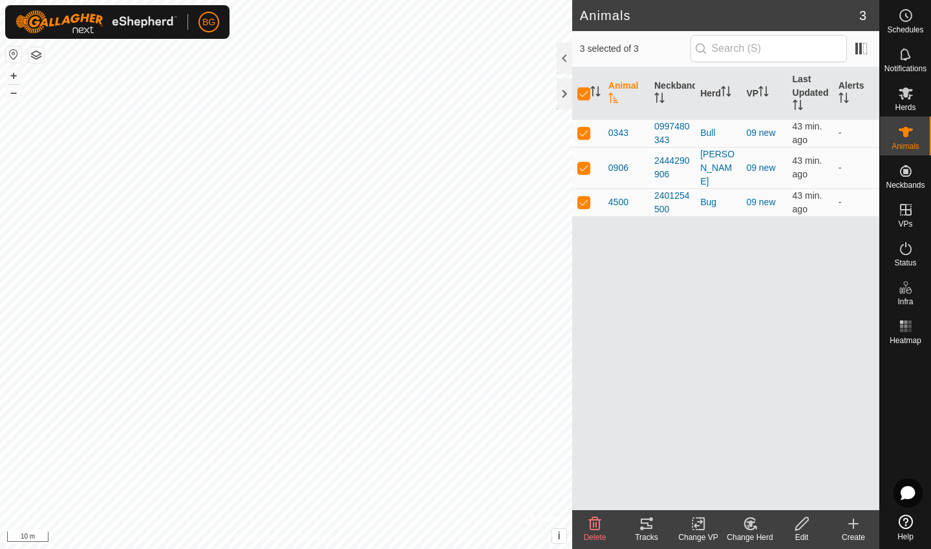
click at [639, 492] on div "Tracks" at bounding box center [647, 537] width 52 height 12
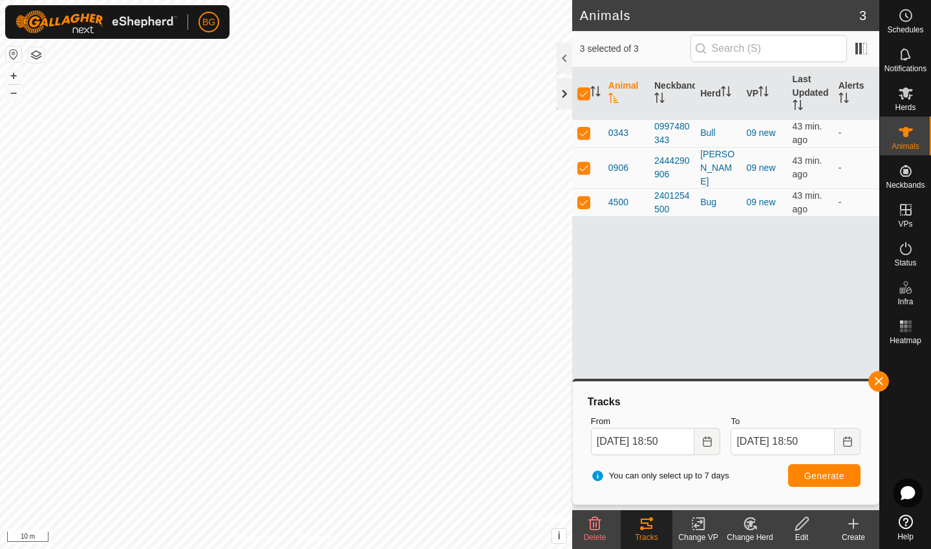
click at [566, 99] on div at bounding box center [565, 93] width 16 height 31
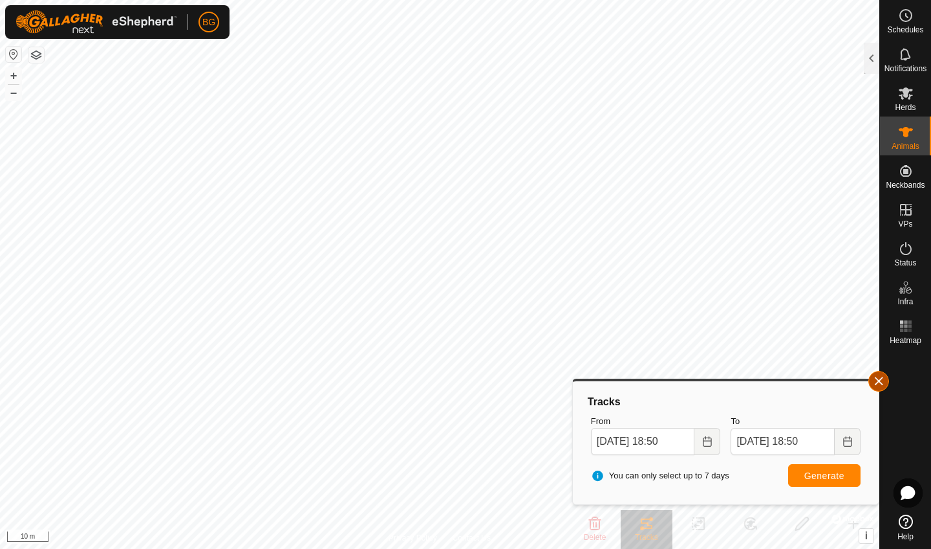
click at [856, 382] on button "button" at bounding box center [879, 381] width 21 height 21
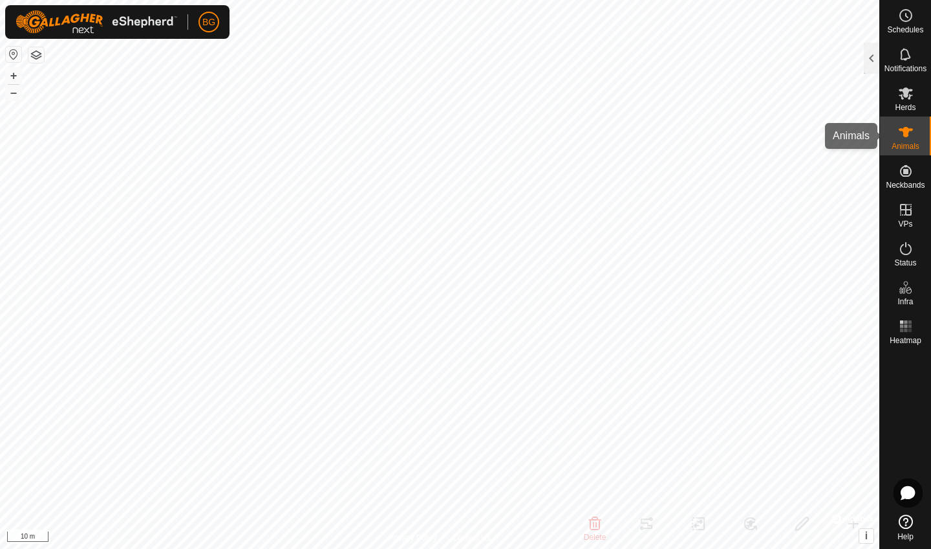
click at [856, 137] on icon at bounding box center [906, 132] width 16 height 16
click at [856, 58] on div at bounding box center [872, 58] width 16 height 31
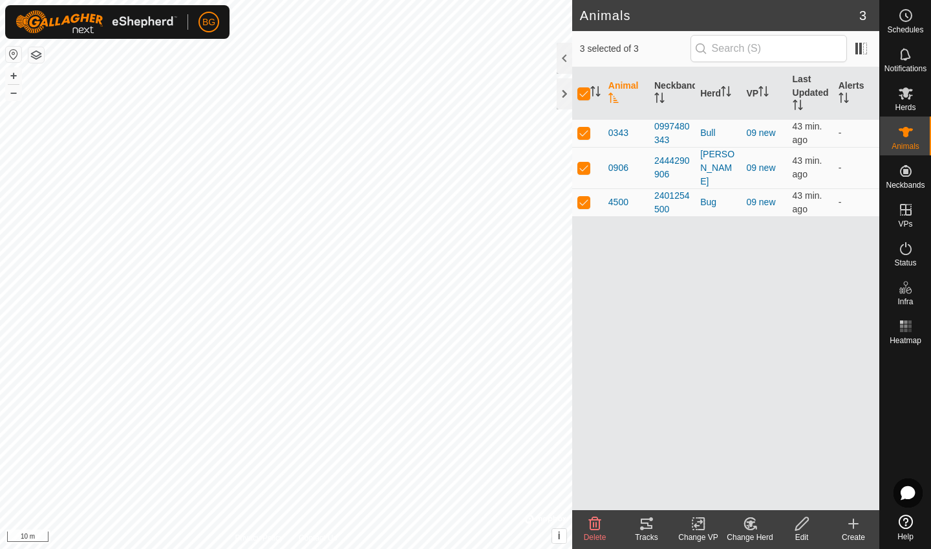
click at [649, 492] on icon at bounding box center [647, 524] width 16 height 16
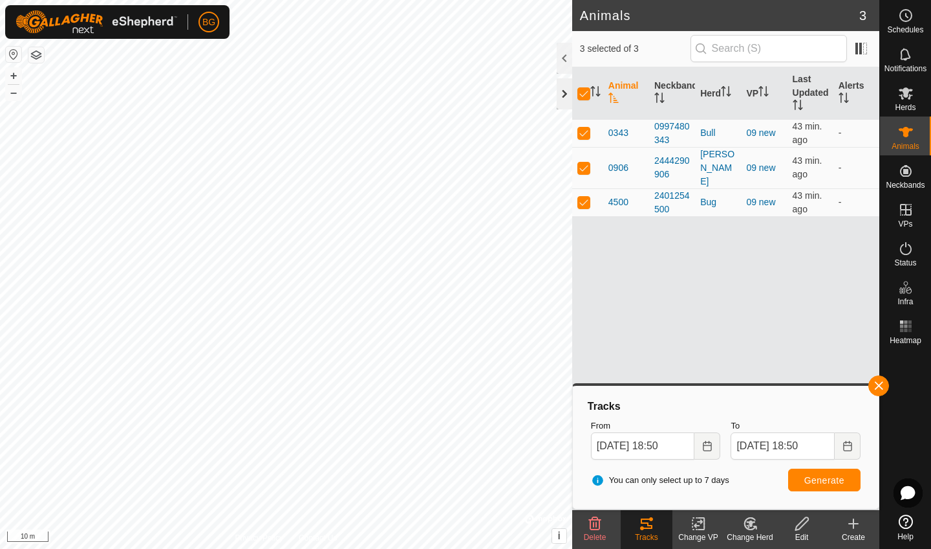
click at [563, 96] on div at bounding box center [565, 93] width 16 height 31
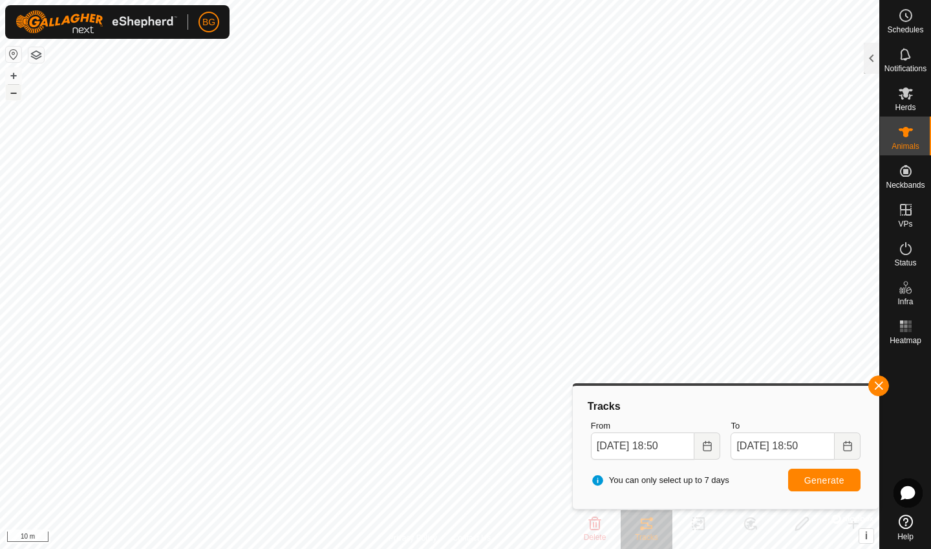
click at [6, 89] on button "–" at bounding box center [14, 93] width 16 height 16
click at [16, 76] on button "+" at bounding box center [14, 76] width 16 height 16
click at [12, 93] on button "–" at bounding box center [14, 93] width 16 height 16
click at [856, 381] on span "button" at bounding box center [879, 385] width 10 height 10
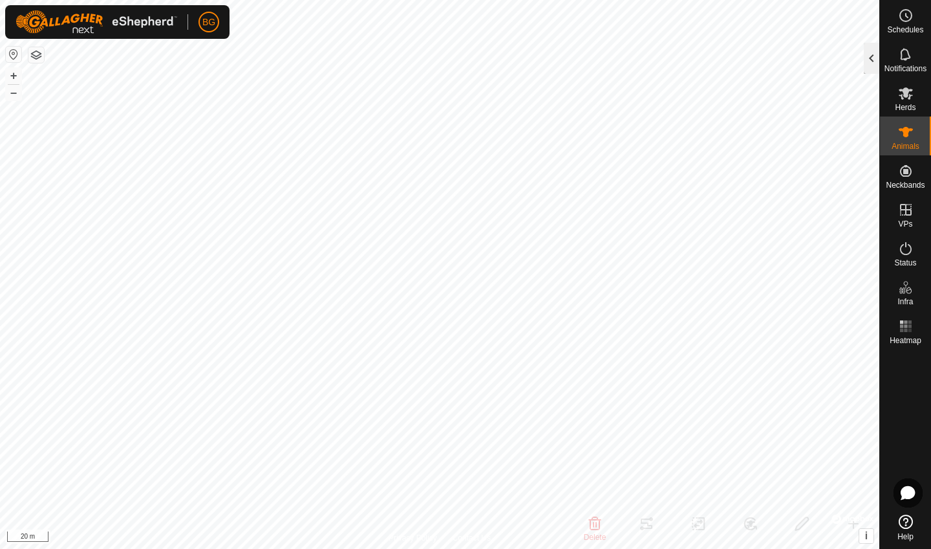
click at [856, 64] on div at bounding box center [872, 58] width 16 height 31
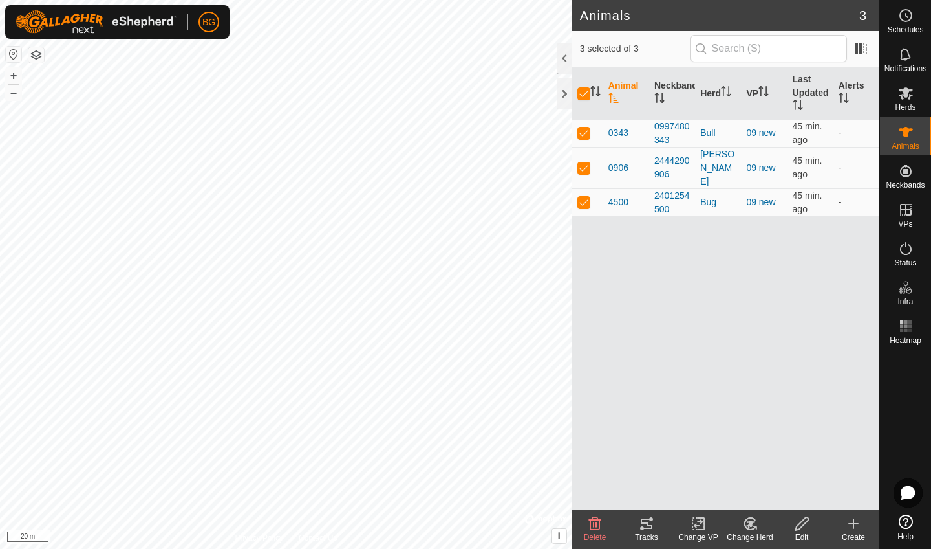
click at [650, 492] on icon at bounding box center [647, 524] width 16 height 16
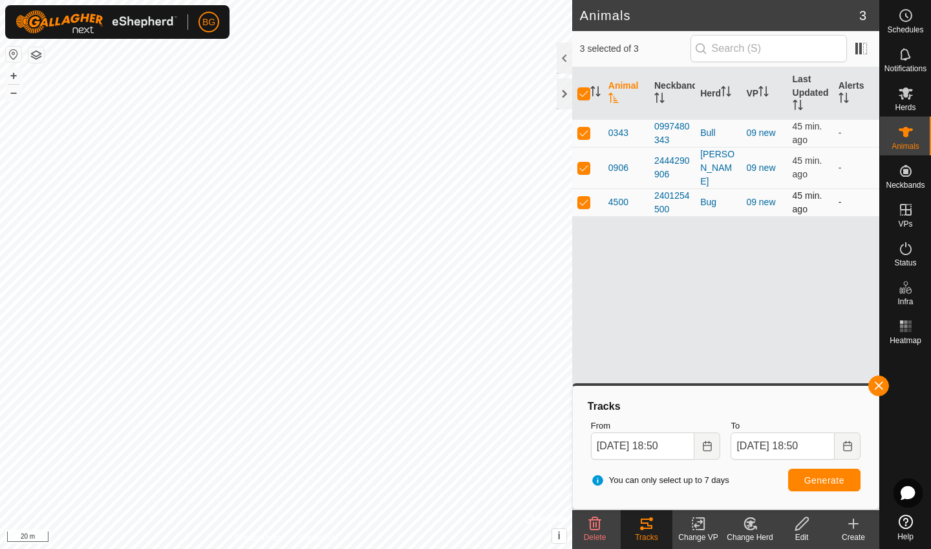
click at [586, 197] on p-checkbox at bounding box center [584, 202] width 13 height 10
checkbox input "false"
click at [588, 135] on p-checkbox at bounding box center [584, 132] width 13 height 10
checkbox input "false"
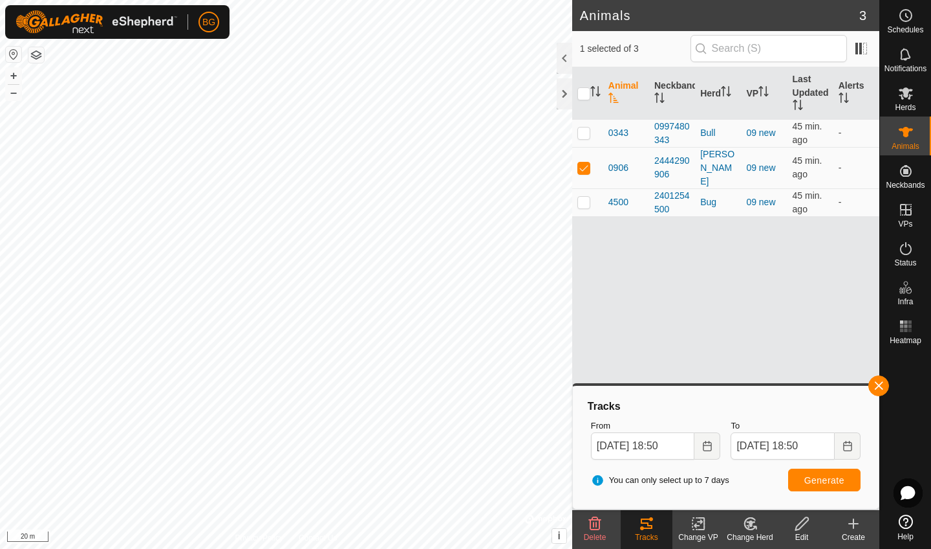
click at [829, 473] on button "Generate" at bounding box center [824, 479] width 72 height 23
click at [570, 97] on div at bounding box center [565, 93] width 16 height 31
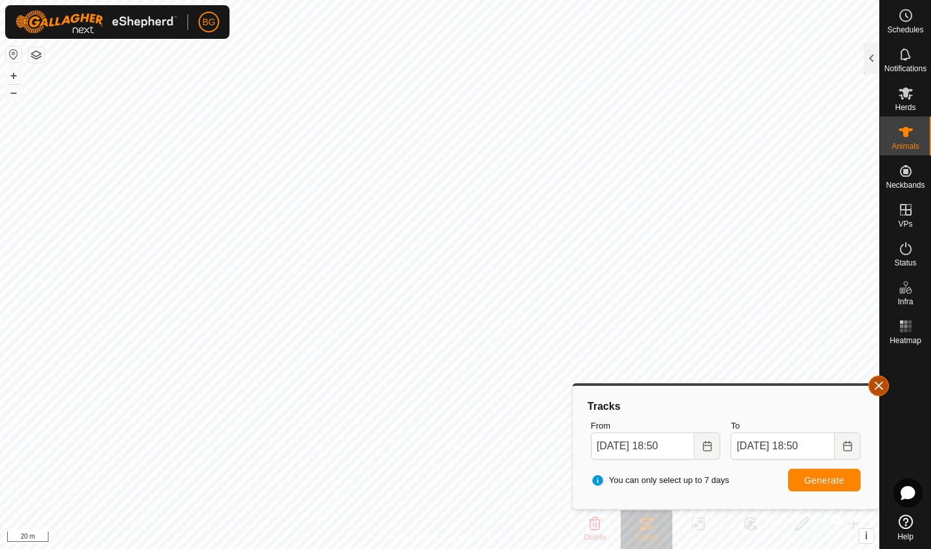
click at [856, 390] on span "button" at bounding box center [879, 385] width 10 height 10
